Goal: Find specific page/section: Find specific page/section

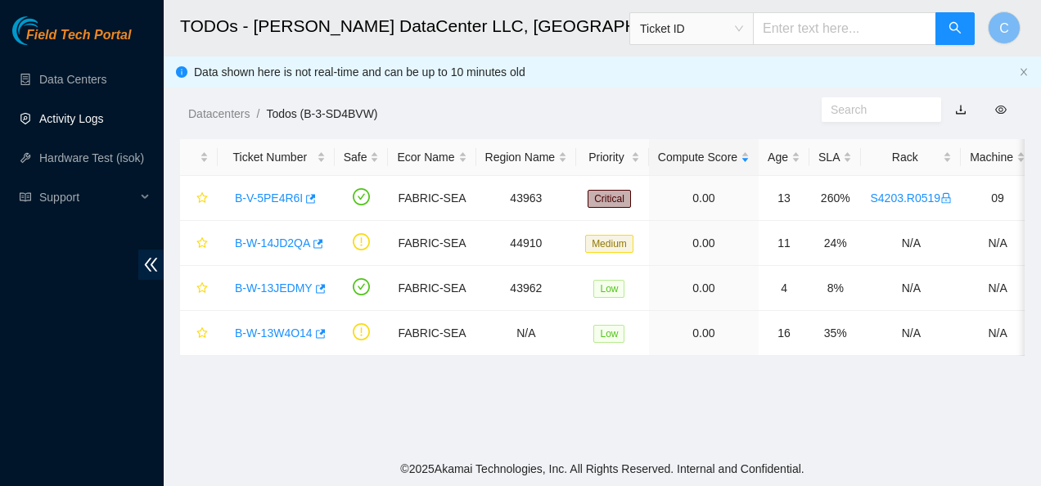
click at [99, 119] on link "Activity Logs" at bounding box center [71, 118] width 65 height 13
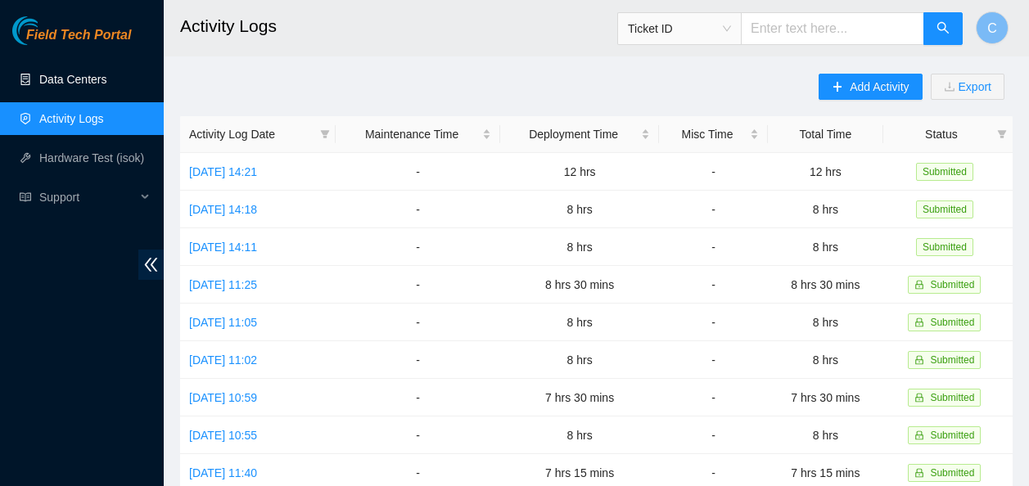
click at [70, 86] on link "Data Centers" at bounding box center [72, 79] width 67 height 13
